Goal: Task Accomplishment & Management: Complete application form

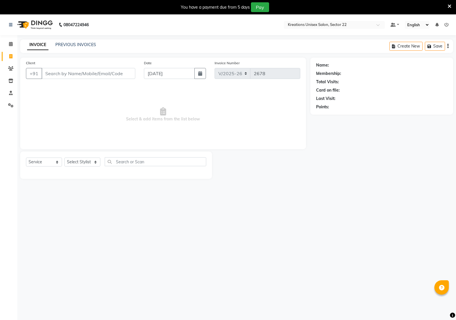
select select "6170"
select select "service"
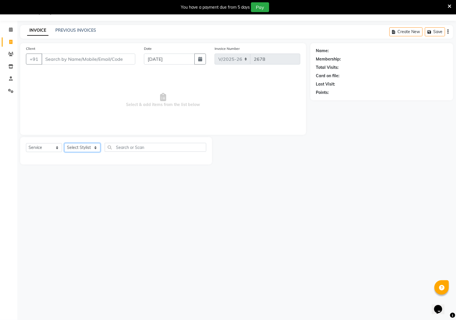
click at [88, 147] on select "Select Stylist [PERSON_NAME] Jeet Manager [PERSON_NAME] Manager [PERSON_NAME] S…" at bounding box center [82, 147] width 36 height 9
select select "59480"
click at [64, 143] on select "Select Stylist [PERSON_NAME] Jeet Manager [PERSON_NAME] Manager [PERSON_NAME] S…" at bounding box center [82, 147] width 36 height 9
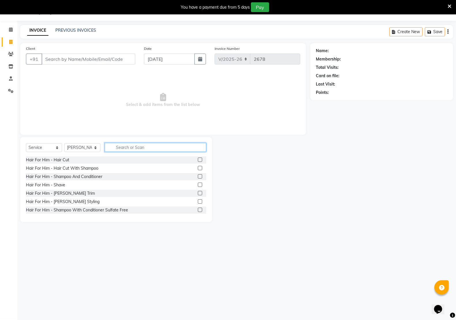
click at [129, 149] on input "text" at bounding box center [155, 147] width 101 height 9
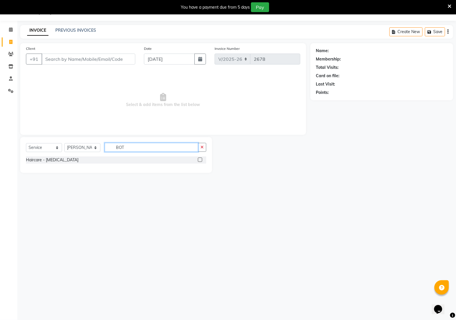
type input "BOT"
click at [64, 158] on div "Haircare - [MEDICAL_DATA]" at bounding box center [116, 160] width 180 height 7
click at [59, 161] on div "Haircare - [MEDICAL_DATA]" at bounding box center [116, 160] width 180 height 7
click at [202, 160] on label at bounding box center [200, 160] width 4 height 4
click at [202, 160] on input "checkbox" at bounding box center [200, 160] width 4 height 4
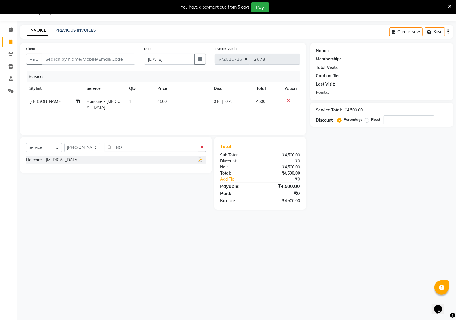
checkbox input "false"
click at [101, 58] on input "Client" at bounding box center [89, 59] width 94 height 11
type input "9"
type input "0"
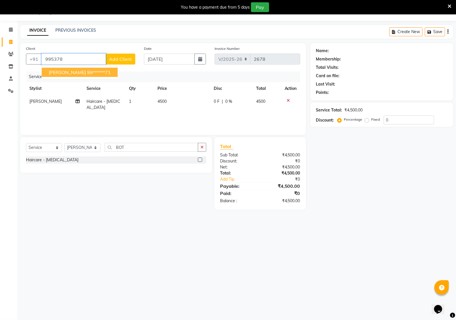
click at [87, 75] on ngb-highlight "99******71" at bounding box center [99, 72] width 24 height 6
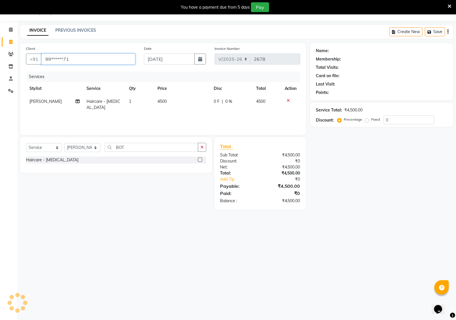
type input "99******71"
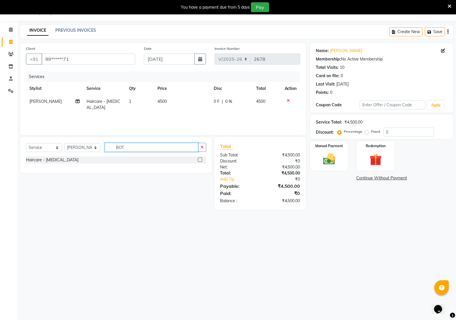
click at [134, 148] on input "BOT" at bounding box center [151, 147] width 93 height 9
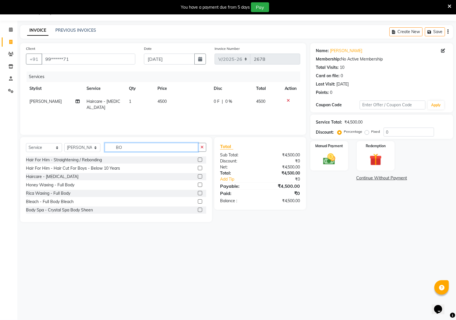
type input "B"
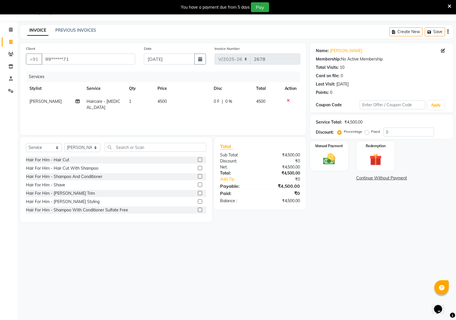
click at [174, 97] on td "4500" at bounding box center [182, 104] width 56 height 19
select select "59480"
click at [183, 104] on input "4500" at bounding box center [183, 103] width 36 height 9
type input "4"
click at [174, 103] on input "number" at bounding box center [183, 103] width 36 height 9
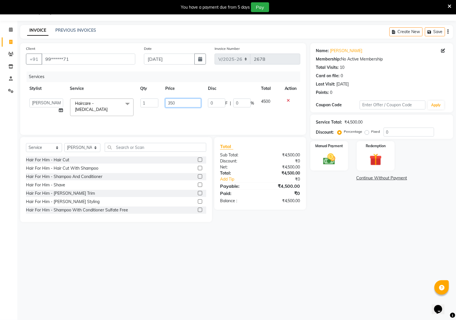
type input "3500"
drag, startPoint x: 321, startPoint y: 275, endPoint x: 320, endPoint y: 265, distance: 10.7
click at [321, 272] on div "08047224946 Select Location × Kreations Unisex Salon, Sector 22 Default Panel M…" at bounding box center [228, 160] width 456 height 320
click at [287, 101] on icon at bounding box center [288, 101] width 3 height 4
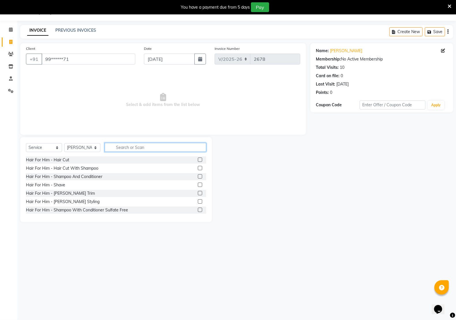
click at [140, 146] on input "text" at bounding box center [155, 147] width 101 height 9
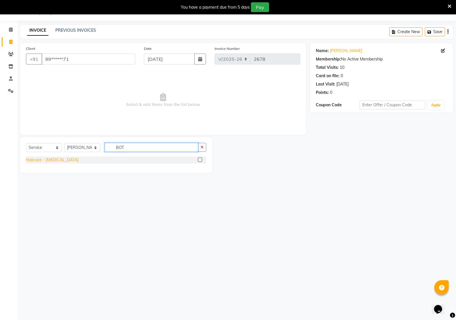
type input "BOT"
click at [55, 160] on div "Haircare - [MEDICAL_DATA]" at bounding box center [52, 160] width 52 height 6
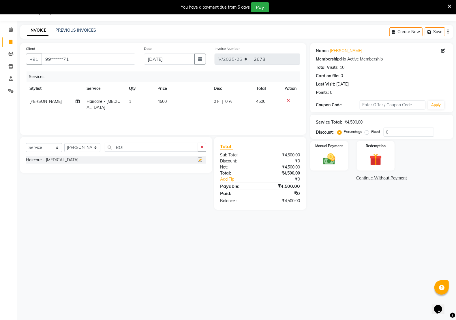
checkbox input "false"
click at [179, 100] on td "4500" at bounding box center [182, 104] width 56 height 19
select select "59480"
drag, startPoint x: 201, startPoint y: 101, endPoint x: 126, endPoint y: 98, distance: 75.1
click at [135, 100] on tr "[PERSON_NAME] Jeet Manager [PERSON_NAME] Manager [PERSON_NAME] Sir [PERSON_NAME…" at bounding box center [163, 107] width 274 height 25
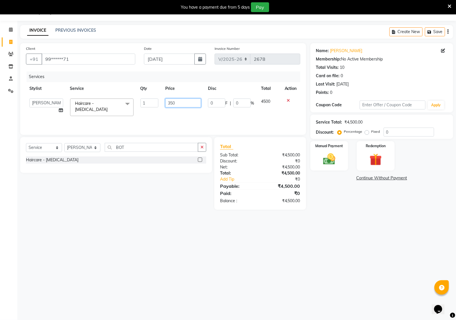
type input "3500"
click at [181, 275] on div "08047224946 Select Location × Kreations Unisex Salon, Sector 22 Default Panel M…" at bounding box center [228, 160] width 456 height 320
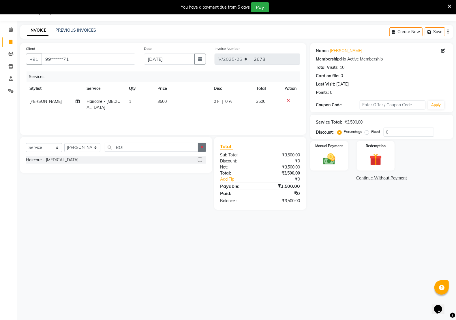
click at [203, 146] on icon "button" at bounding box center [201, 147] width 3 height 4
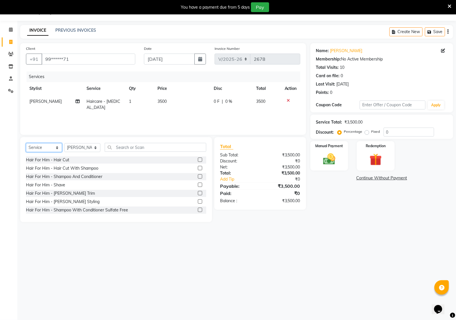
click at [38, 148] on select "Select Service Product Membership Package Voucher Prepaid Gift Card" at bounding box center [44, 147] width 36 height 9
select select "product"
click at [26, 143] on select "Select Service Product Membership Package Voucher Prepaid Gift Card" at bounding box center [44, 147] width 36 height 9
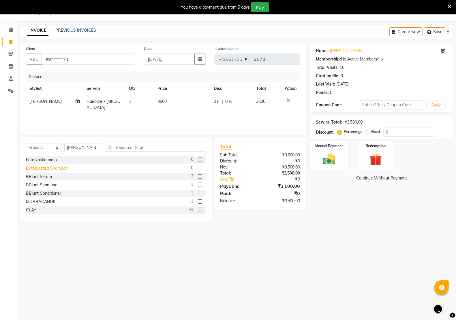
click at [31, 169] on div "Botoplastisa Shampoo" at bounding box center [47, 169] width 42 height 6
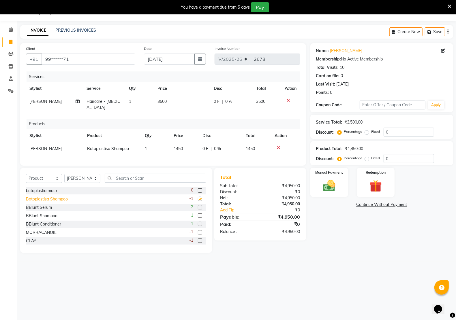
checkbox input "false"
click at [32, 191] on div "botoplastia mask" at bounding box center [41, 191] width 31 height 6
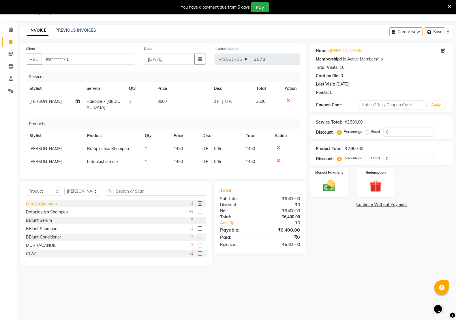
checkbox input "false"
click at [28, 228] on div "Krone Mask" at bounding box center [37, 228] width 22 height 6
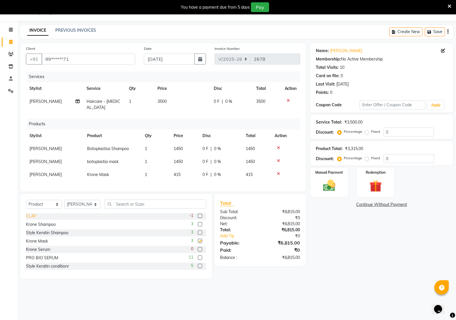
checkbox input "false"
click at [186, 168] on td "415" at bounding box center [184, 174] width 29 height 13
select select "59480"
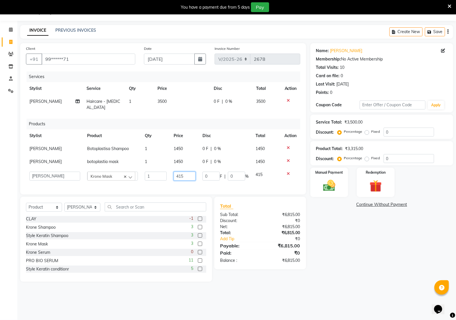
drag, startPoint x: 192, startPoint y: 167, endPoint x: 91, endPoint y: 146, distance: 103.0
click at [160, 168] on tr "[PERSON_NAME] Jeet Manager [PERSON_NAME] Manager [PERSON_NAME] Sir [PERSON_NAME…" at bounding box center [163, 176] width 274 height 16
type input "1200"
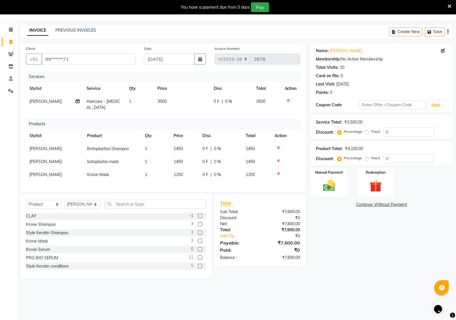
click at [357, 238] on div "Name: [PERSON_NAME] Membership: No Active Membership Total Visits: 10 Card on f…" at bounding box center [383, 161] width 147 height 236
click at [328, 189] on img at bounding box center [329, 185] width 20 height 14
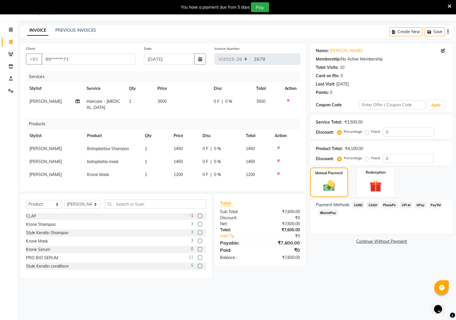
click at [405, 205] on span "UPI M" at bounding box center [406, 205] width 12 height 7
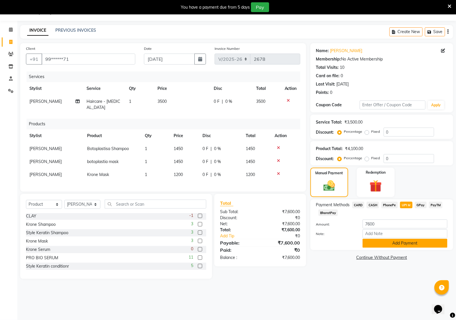
click at [408, 243] on button "Add Payment" at bounding box center [404, 243] width 85 height 9
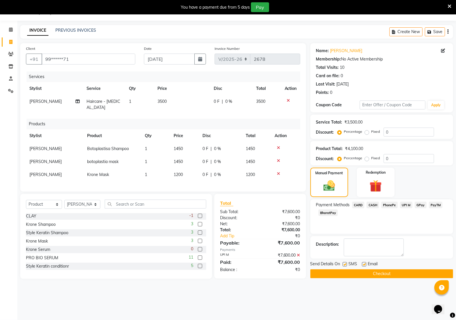
click at [363, 266] on label at bounding box center [364, 264] width 4 height 4
click at [363, 266] on input "checkbox" at bounding box center [364, 265] width 4 height 4
checkbox input "false"
click at [344, 263] on label at bounding box center [345, 264] width 4 height 4
click at [344, 263] on input "checkbox" at bounding box center [345, 265] width 4 height 4
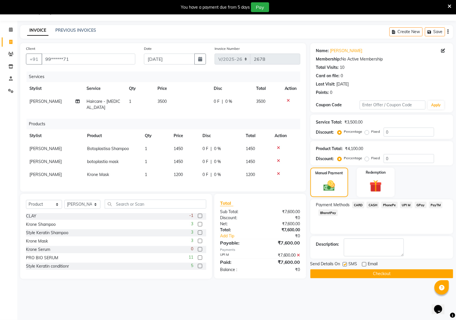
checkbox input "false"
click at [384, 274] on button "Checkout" at bounding box center [381, 274] width 143 height 9
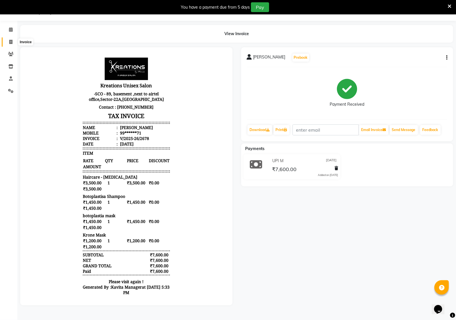
drag, startPoint x: 9, startPoint y: 41, endPoint x: 26, endPoint y: 41, distance: 17.0
click at [10, 41] on icon at bounding box center [10, 42] width 3 height 4
select select "service"
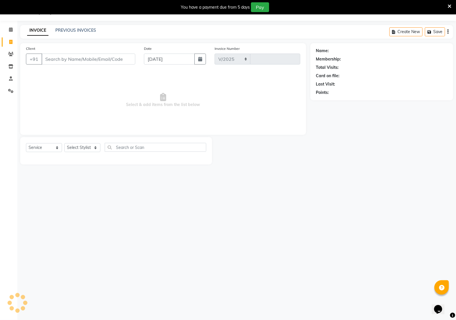
select select "6170"
type input "2679"
click at [75, 31] on link "PREVIOUS INVOICES" at bounding box center [75, 30] width 41 height 5
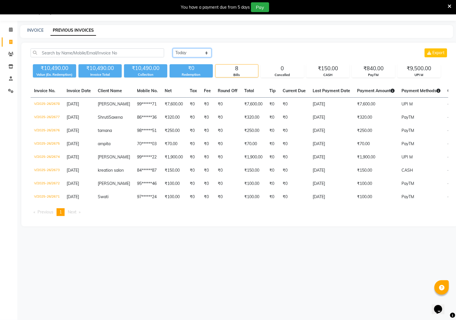
click at [205, 52] on select "[DATE] [DATE] Custom Range" at bounding box center [192, 52] width 39 height 9
select select "range"
click at [173, 48] on select "[DATE] [DATE] Custom Range" at bounding box center [192, 52] width 39 height 9
click at [232, 51] on input "[DATE]" at bounding box center [239, 53] width 40 height 8
select select "9"
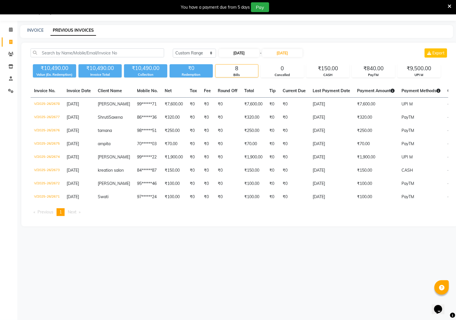
select select "2025"
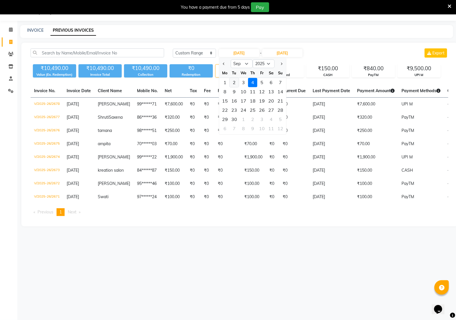
click at [234, 82] on div "2" at bounding box center [234, 82] width 9 height 9
type input "[DATE]"
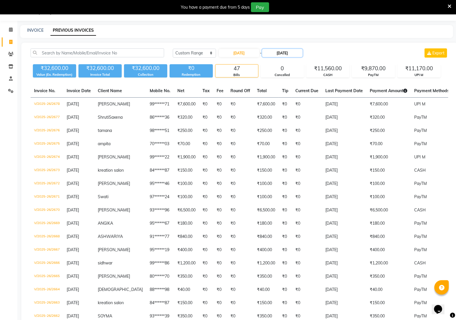
click at [277, 52] on input "[DATE]" at bounding box center [282, 53] width 40 height 8
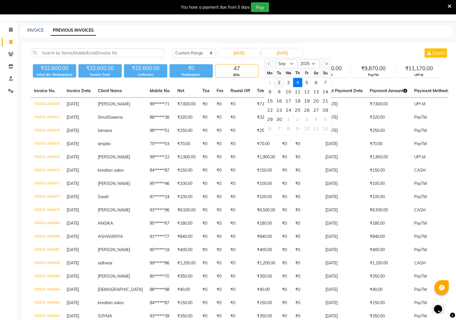
click at [277, 83] on div "2" at bounding box center [279, 82] width 9 height 9
type input "[DATE]"
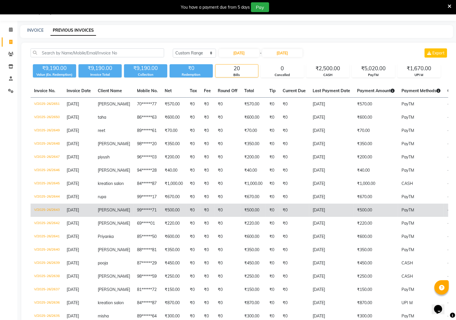
click at [106, 213] on span "[PERSON_NAME]" at bounding box center [114, 210] width 32 height 5
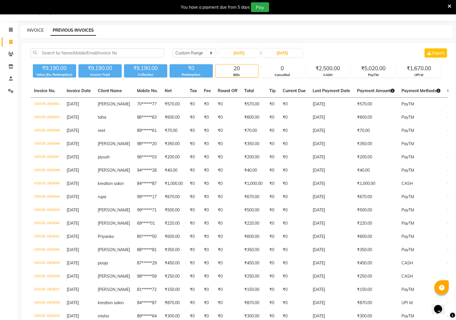
click at [28, 30] on link "INVOICE" at bounding box center [35, 30] width 16 height 5
select select "service"
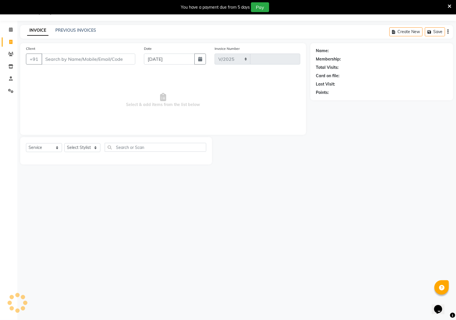
select select "6170"
type input "2679"
click at [208, 134] on div "Client +91 Date [DATE] Invoice Number V/2025 V/[PHONE_NUMBER] Select & add item…" at bounding box center [163, 89] width 286 height 92
click at [83, 32] on link "PREVIOUS INVOICES" at bounding box center [75, 30] width 41 height 5
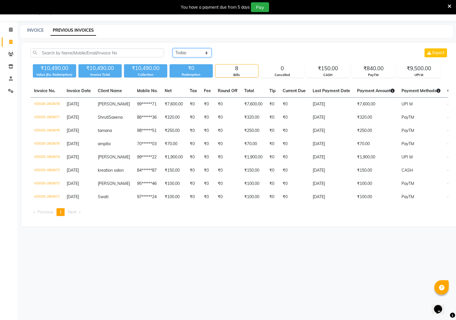
click at [205, 53] on select "[DATE] [DATE] Custom Range" at bounding box center [192, 52] width 39 height 9
select select "range"
click at [173, 48] on select "[DATE] [DATE] Custom Range" at bounding box center [192, 52] width 39 height 9
click at [317, 33] on div "INVOICE PREVIOUS INVOICES" at bounding box center [236, 31] width 433 height 13
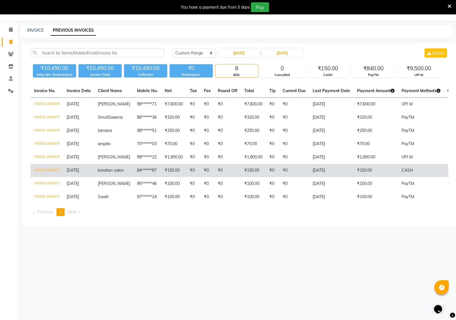
click at [354, 177] on td "₹150.00" at bounding box center [376, 170] width 44 height 13
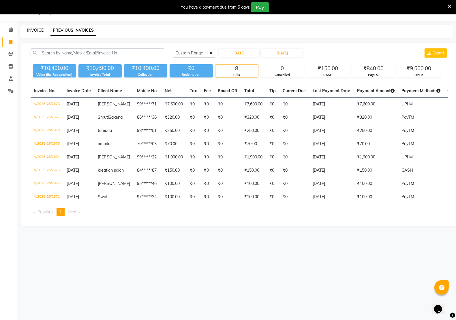
click at [32, 30] on link "INVOICE" at bounding box center [35, 30] width 16 height 5
select select "6170"
select select "service"
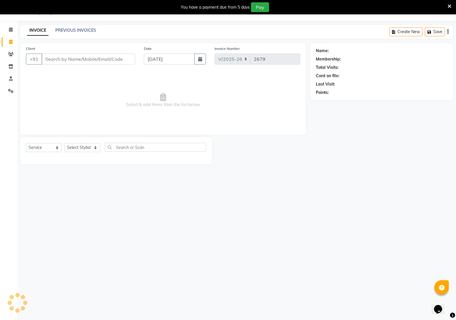
click at [68, 61] on input "Client" at bounding box center [89, 59] width 94 height 11
click at [87, 145] on select "Select Stylist [PERSON_NAME] Jeet Manager [PERSON_NAME] Manager [PERSON_NAME] S…" at bounding box center [82, 147] width 36 height 9
select select "87945"
click at [64, 143] on select "Select Stylist [PERSON_NAME] Jeet Manager [PERSON_NAME] Manager [PERSON_NAME] S…" at bounding box center [82, 147] width 36 height 9
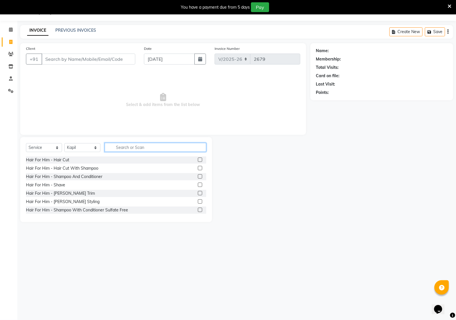
click at [146, 149] on input "text" at bounding box center [155, 147] width 101 height 9
click at [73, 60] on input "Client" at bounding box center [89, 59] width 94 height 11
type input "9015520644"
click at [125, 58] on span "Add Client" at bounding box center [120, 59] width 23 height 6
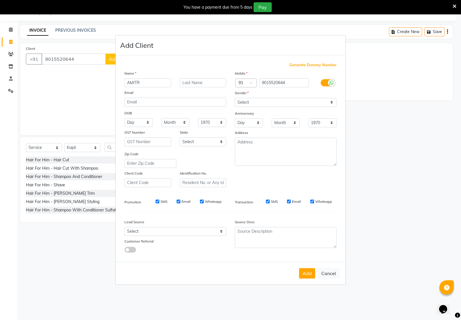
type input "AMITR"
click at [249, 102] on select "Select [DEMOGRAPHIC_DATA] [DEMOGRAPHIC_DATA] Other Prefer Not To Say" at bounding box center [286, 102] width 102 height 9
select select "[DEMOGRAPHIC_DATA]"
click at [235, 99] on select "Select [DEMOGRAPHIC_DATA] [DEMOGRAPHIC_DATA] Other Prefer Not To Say" at bounding box center [286, 102] width 102 height 9
click at [310, 275] on button "Add" at bounding box center [307, 273] width 16 height 10
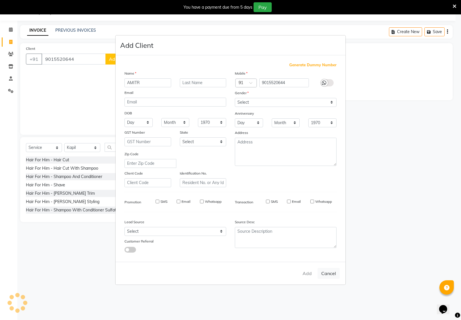
type input "90******44"
select select
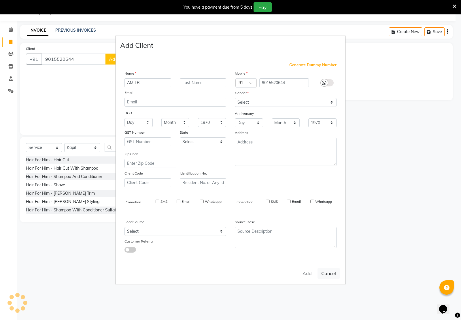
select select
checkbox input "false"
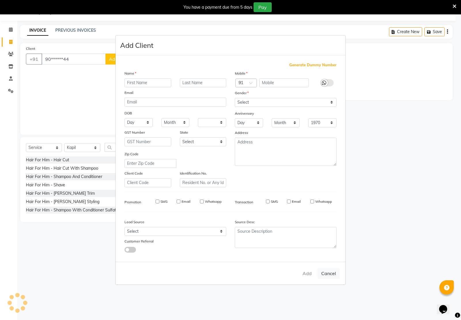
checkbox input "false"
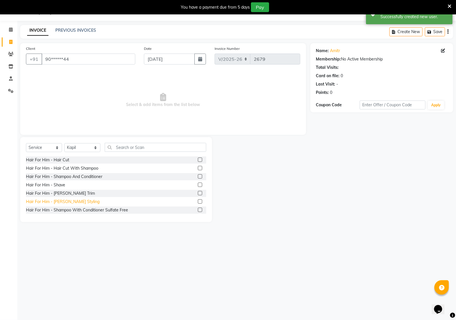
click at [75, 202] on div "Hair For Him - [PERSON_NAME] Styling" at bounding box center [63, 202] width 74 height 6
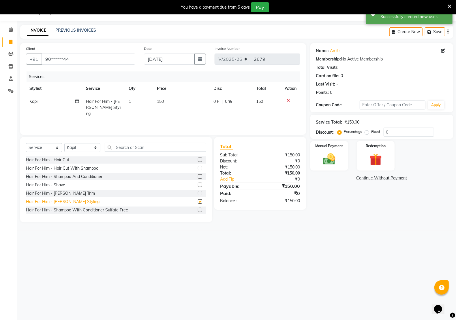
checkbox input "false"
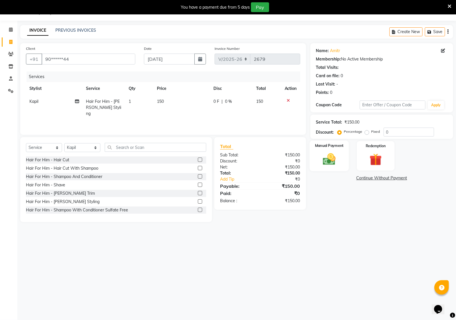
click at [327, 162] on img at bounding box center [329, 159] width 20 height 14
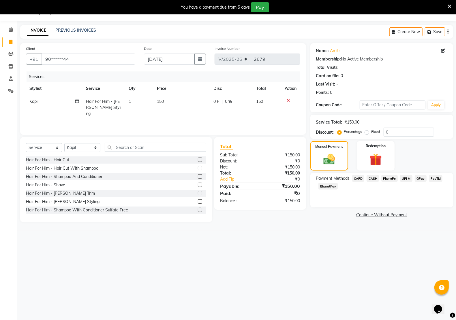
click at [436, 180] on span "PayTM" at bounding box center [436, 178] width 14 height 7
click at [419, 219] on button "Add Payment" at bounding box center [404, 217] width 85 height 9
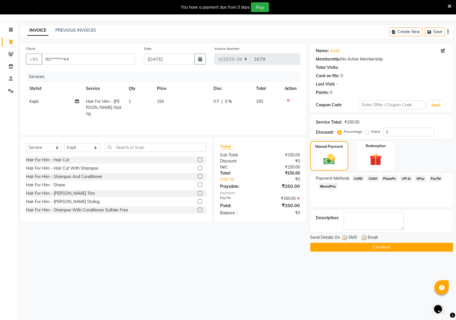
click at [362, 236] on label at bounding box center [364, 238] width 4 height 4
click at [362, 236] on input "checkbox" at bounding box center [364, 238] width 4 height 4
checkbox input "false"
click at [345, 236] on label at bounding box center [345, 238] width 4 height 4
click at [345, 236] on input "checkbox" at bounding box center [345, 238] width 4 height 4
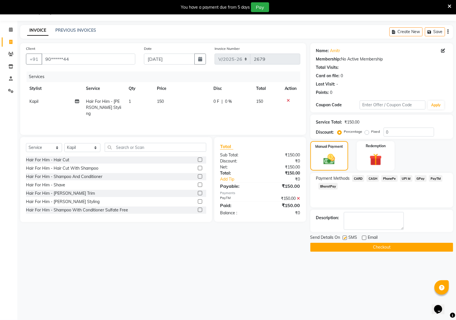
checkbox input "false"
click at [373, 247] on button "Checkout" at bounding box center [381, 247] width 143 height 9
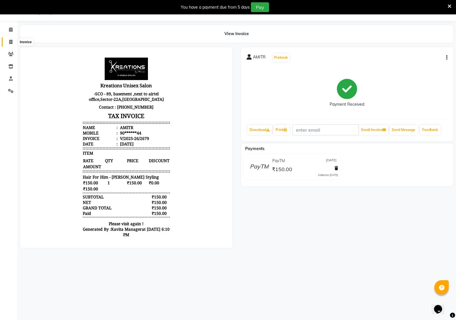
click at [10, 42] on icon at bounding box center [10, 42] width 3 height 4
select select "service"
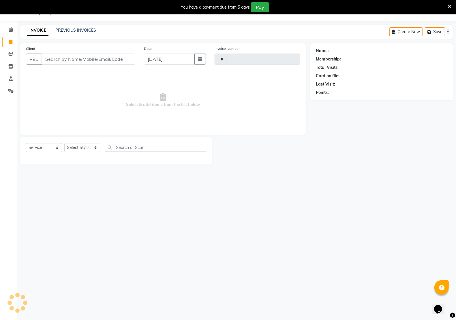
type input "2680"
select select "6170"
click at [301, 218] on div "08047224946 Select Location × Kreations Unisex Salon, Sector 22 Default Panel M…" at bounding box center [228, 160] width 456 height 320
click at [447, 177] on div "08047224946 Select Location × Kreations Unisex Salon, Sector 22 Default Panel M…" at bounding box center [228, 160] width 456 height 320
click at [110, 176] on div "08047224946 Select Location × Kreations Unisex Salon, Sector 22 Default Panel M…" at bounding box center [228, 160] width 456 height 320
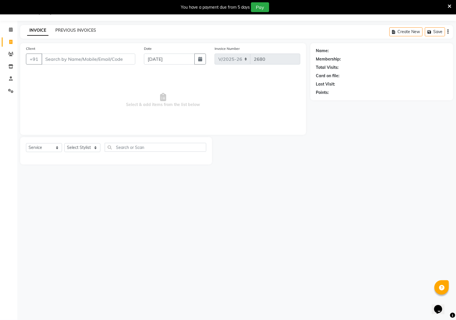
click at [72, 30] on link "PREVIOUS INVOICES" at bounding box center [75, 30] width 41 height 5
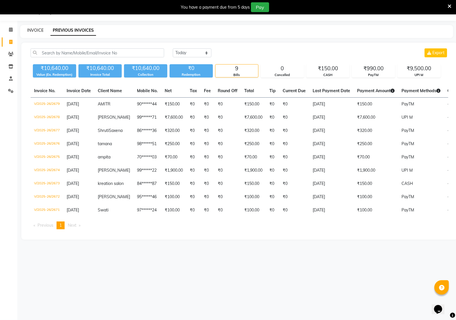
click at [37, 28] on link "INVOICE" at bounding box center [35, 30] width 16 height 5
select select "service"
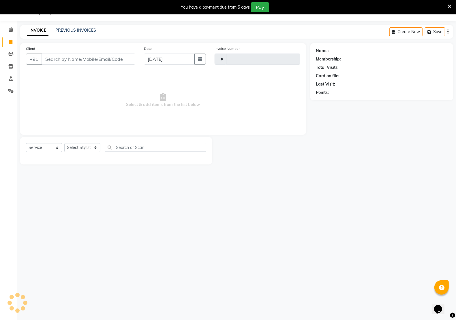
type input "2680"
select select "6170"
click at [97, 58] on input "Client" at bounding box center [89, 59] width 94 height 11
click at [59, 58] on input "Client" at bounding box center [89, 59] width 94 height 11
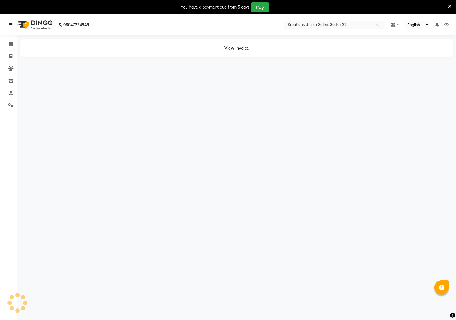
select select "en"
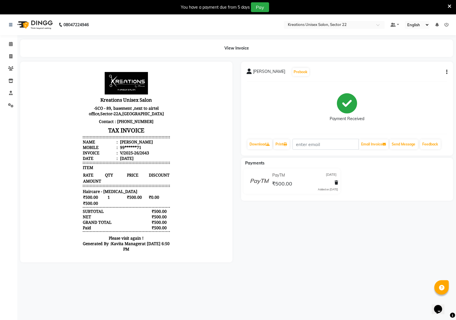
click at [446, 72] on button "button" at bounding box center [445, 72] width 3 height 6
click at [424, 73] on div "Edit Invoice" at bounding box center [423, 72] width 29 height 7
select select "service"
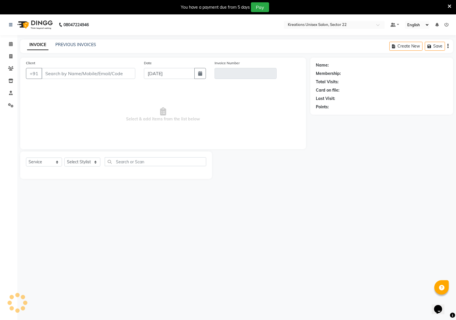
type input "99******71"
type input "V/2025-26/2643"
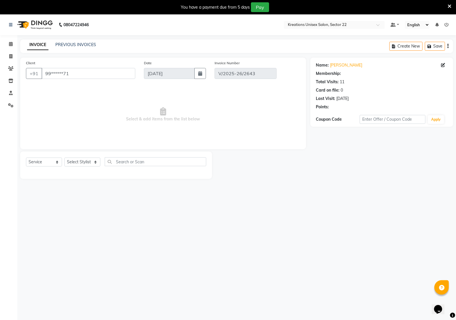
type input "[DATE]"
select select "select"
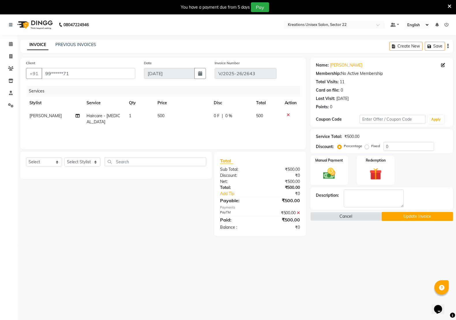
click at [35, 116] on span "[PERSON_NAME]" at bounding box center [45, 115] width 32 height 5
select select "65998"
click at [47, 119] on select "AMAN Hidayat Jeet Manager Jitender Kapil Kavita Manager Malik Khan Manas Sir pu…" at bounding box center [46, 117] width 34 height 9
select select "59480"
click at [423, 219] on button "Update Invoice" at bounding box center [417, 216] width 72 height 9
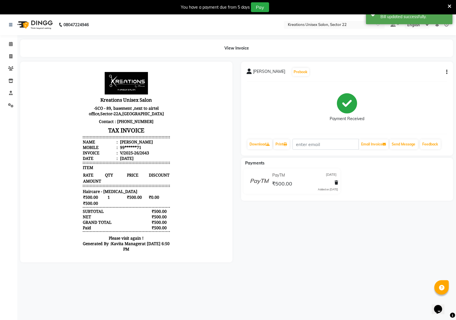
click at [446, 72] on icon "button" at bounding box center [446, 72] width 1 height 0
click at [426, 71] on div "Edit Invoice" at bounding box center [423, 72] width 29 height 7
select select "service"
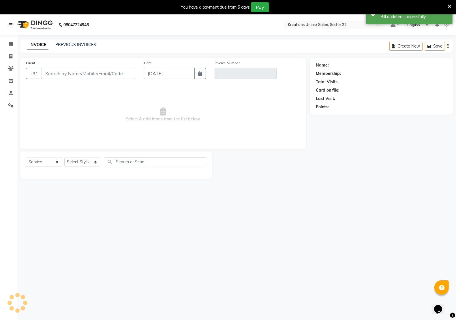
type input "99******71"
type input "V/2025-26/2643"
type input "[DATE]"
select select "select"
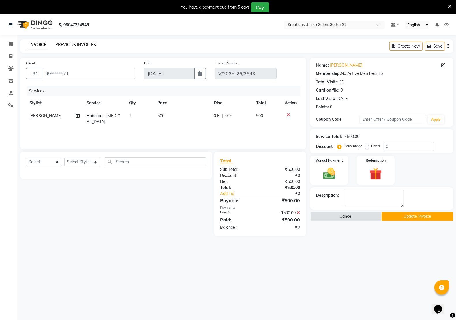
click at [71, 46] on link "PREVIOUS INVOICES" at bounding box center [75, 44] width 41 height 5
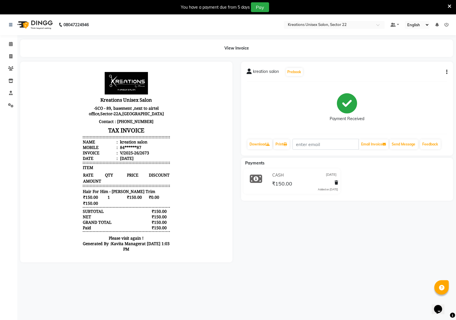
click at [446, 72] on icon "button" at bounding box center [446, 72] width 1 height 0
click at [424, 72] on div "Edit Invoice" at bounding box center [423, 72] width 29 height 7
select select "service"
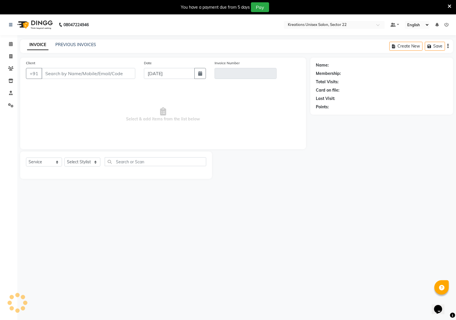
type input "84******87"
type input "V/2025-26/2673"
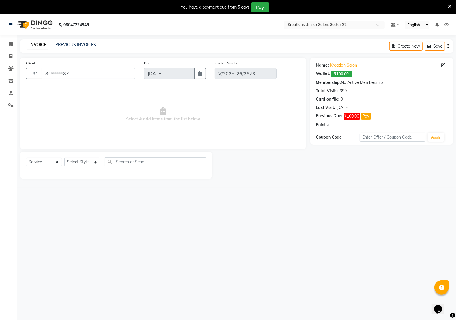
select select "select"
